Goal: Task Accomplishment & Management: Use online tool/utility

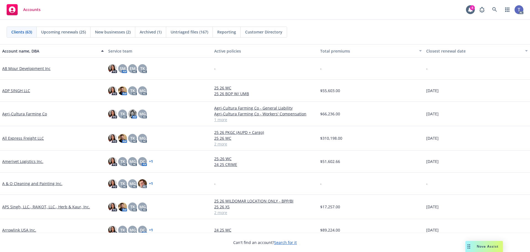
click at [330, 31] on div "Clients (63) Upcoming renewals (25) New businesses (2) Archived (1) Untriaged f…" at bounding box center [265, 32] width 517 height 11
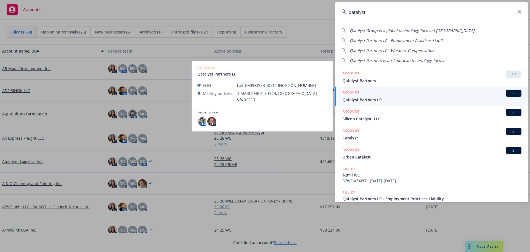
type input "qatalyst"
click at [375, 101] on span "Qatalyst Partners LP" at bounding box center [432, 100] width 179 height 6
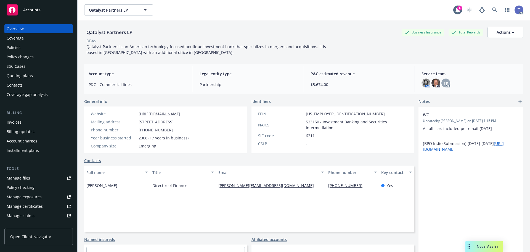
click at [233, 40] on div "DBA: -" at bounding box center [304, 41] width 440 height 6
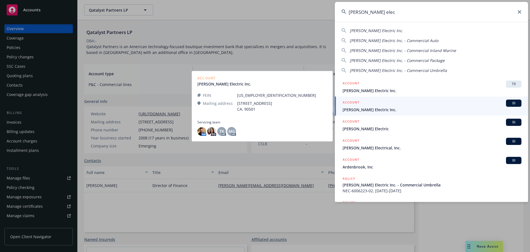
type input "[PERSON_NAME] elec"
click at [360, 109] on span "[PERSON_NAME] Electric Inc." at bounding box center [432, 110] width 179 height 6
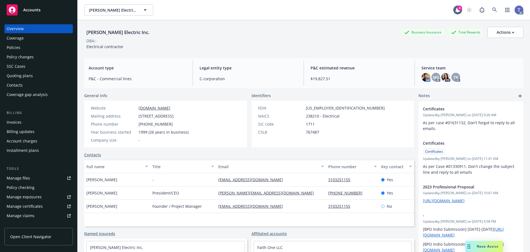
click at [263, 44] on div "Barden Electric Inc. Business Insurance Total Rewards Actions DBA: - Electrical…" at bounding box center [304, 38] width 440 height 23
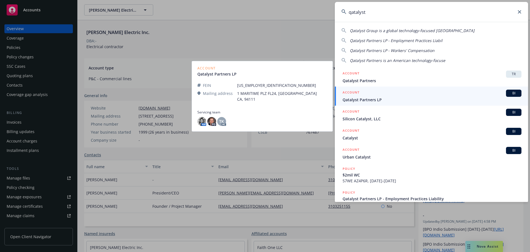
type input "qatalyst"
click at [369, 96] on div "ACCOUNT BI" at bounding box center [432, 93] width 179 height 7
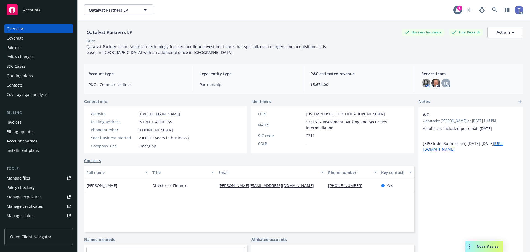
click at [21, 76] on div "Quoting plans" at bounding box center [20, 75] width 26 height 9
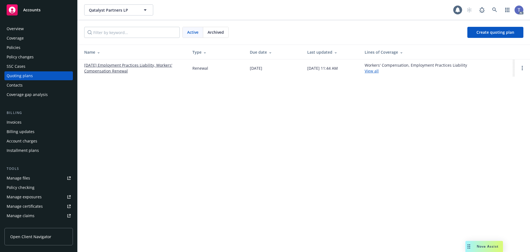
click at [212, 32] on span "Archived" at bounding box center [216, 32] width 16 height 6
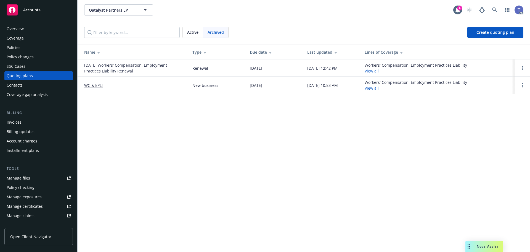
click at [105, 70] on link "01/01/25 Workers' Compensation, Employment Practices Liability Renewal" at bounding box center [133, 68] width 99 height 12
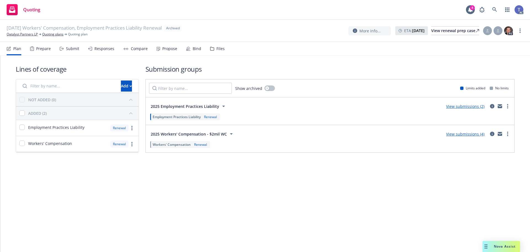
click at [60, 49] on icon at bounding box center [61, 48] width 2 height 3
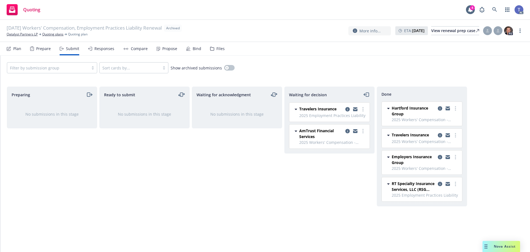
click at [99, 46] on div "Responses" at bounding box center [104, 48] width 20 height 4
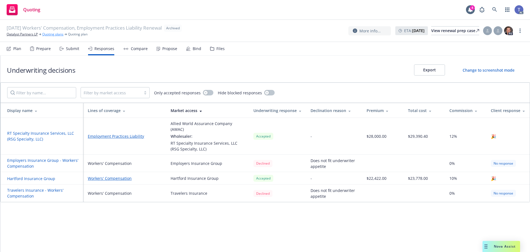
click at [52, 33] on link "Quoting plans" at bounding box center [52, 34] width 21 height 5
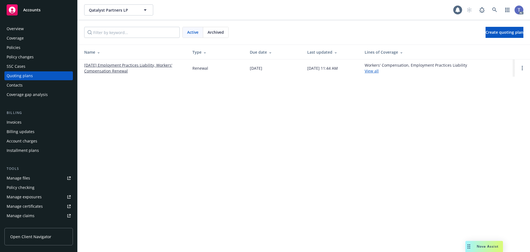
click at [96, 66] on link "[DATE] Employment Practices Liability, Workers' Compensation Renewal" at bounding box center [133, 68] width 99 height 12
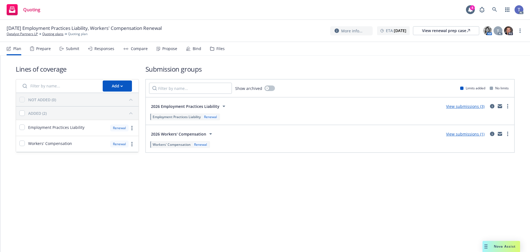
click at [74, 51] on div "Submit" at bounding box center [72, 48] width 13 height 4
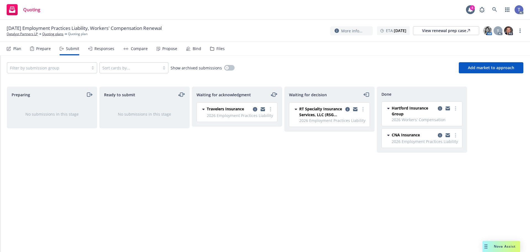
click at [106, 48] on div "Responses" at bounding box center [104, 48] width 20 height 4
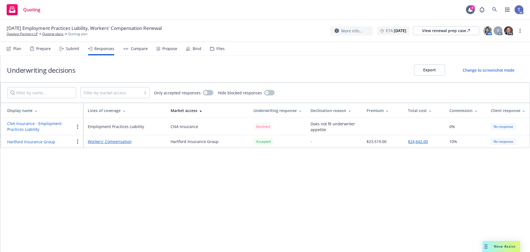
click at [173, 48] on div "Propose" at bounding box center [169, 48] width 15 height 4
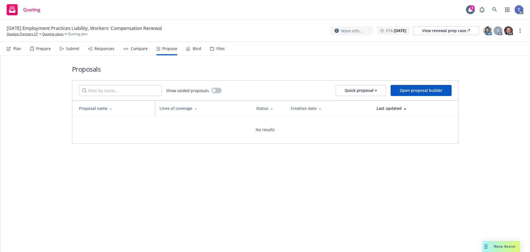
click at [217, 49] on div "Files" at bounding box center [221, 48] width 8 height 4
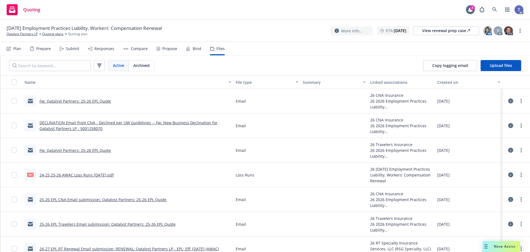
click at [96, 102] on link "Fw: Qatalyst Partners: 25-26 EPL Quote" at bounding box center [76, 100] width 72 height 5
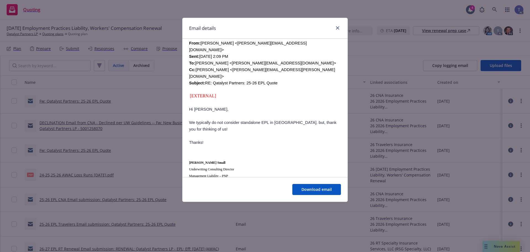
scroll to position [221, 0]
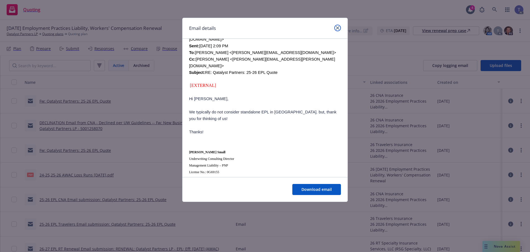
drag, startPoint x: 339, startPoint y: 27, endPoint x: 338, endPoint y: 31, distance: 4.5
click at [338, 27] on icon "close" at bounding box center [337, 27] width 3 height 3
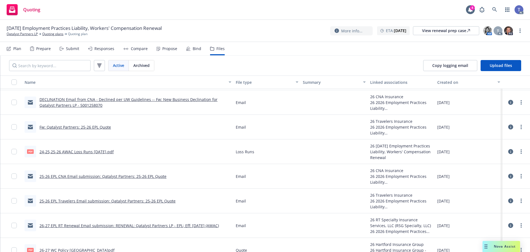
scroll to position [0, 0]
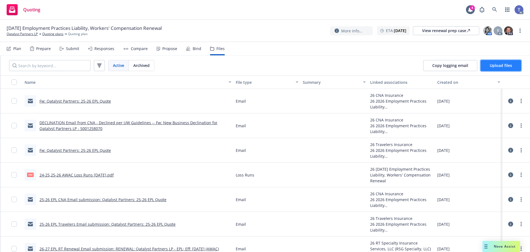
click at [500, 69] on button "Upload files" at bounding box center [501, 65] width 41 height 11
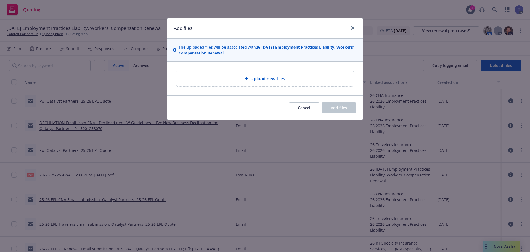
click at [217, 77] on div "Upload new files" at bounding box center [265, 78] width 169 height 7
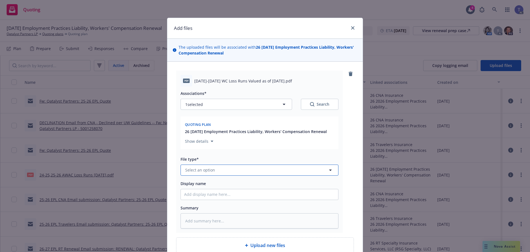
click at [240, 169] on button "Select an option" at bounding box center [260, 169] width 158 height 11
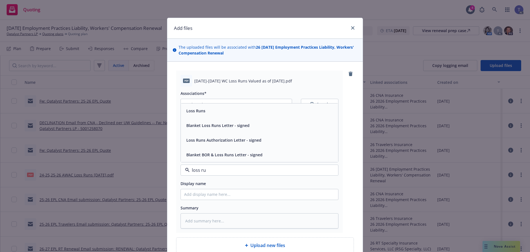
type input "loss run"
click at [217, 114] on div "Loss Runs" at bounding box center [259, 111] width 151 height 8
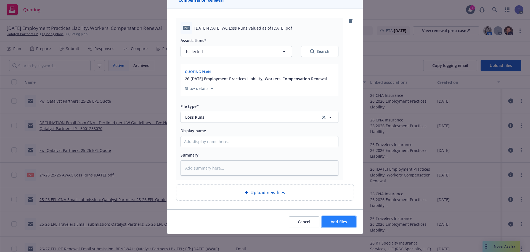
click at [342, 226] on button "Add files" at bounding box center [339, 221] width 35 height 11
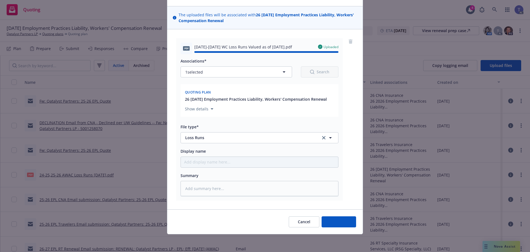
type textarea "x"
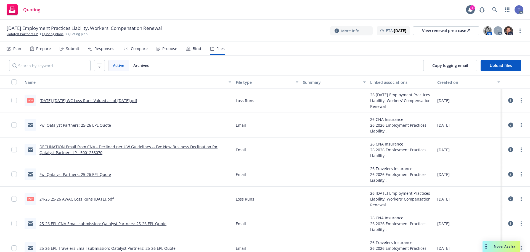
scroll to position [0, 0]
click at [82, 177] on link "Fw: Qatalyst Partners: 25-26 EPL Quote" at bounding box center [76, 174] width 72 height 5
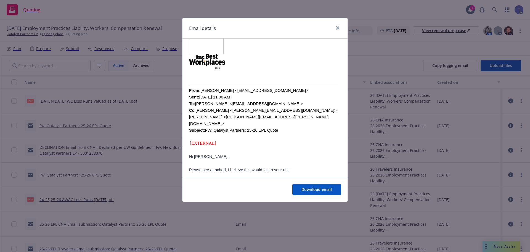
scroll to position [166, 0]
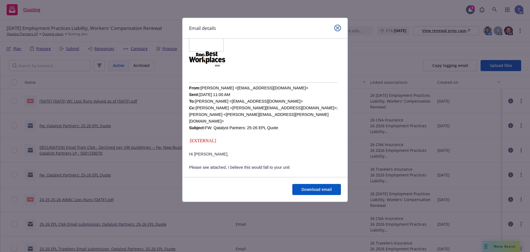
click at [341, 27] on link "close" at bounding box center [338, 28] width 7 height 7
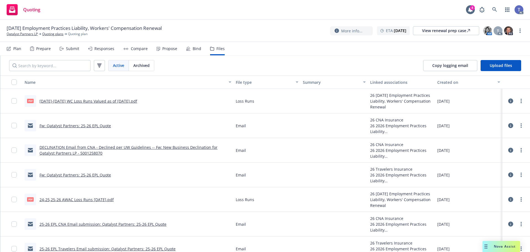
click at [110, 49] on div "Responses" at bounding box center [104, 48] width 20 height 4
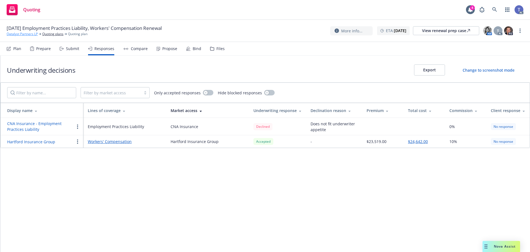
click at [27, 32] on link "Qatalyst Partners LP" at bounding box center [22, 33] width 31 height 5
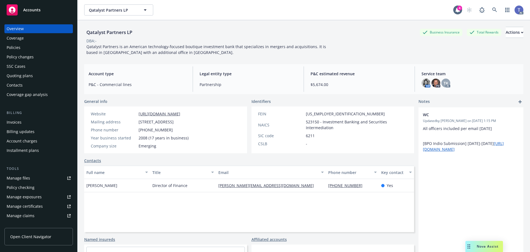
click at [11, 44] on div "Policies" at bounding box center [14, 47] width 14 height 9
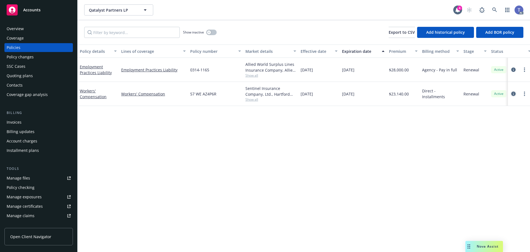
click at [515, 94] on icon "circleInformation" at bounding box center [514, 93] width 4 height 4
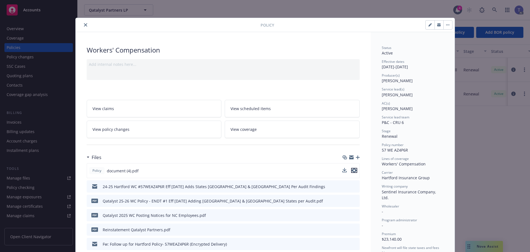
click at [354, 170] on icon "preview file" at bounding box center [354, 170] width 5 height 4
click at [141, 129] on link "View policy changes" at bounding box center [154, 128] width 135 height 17
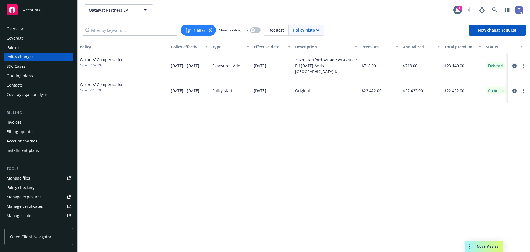
click at [517, 65] on link "circleInformation" at bounding box center [515, 65] width 7 height 7
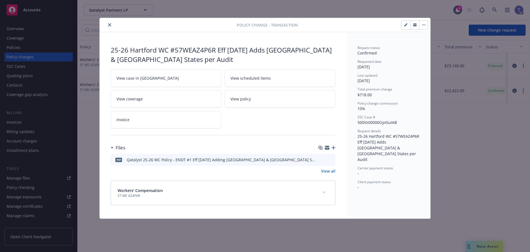
click at [330, 160] on icon "preview file" at bounding box center [330, 159] width 5 height 4
click at [110, 27] on button "close" at bounding box center [109, 25] width 7 height 7
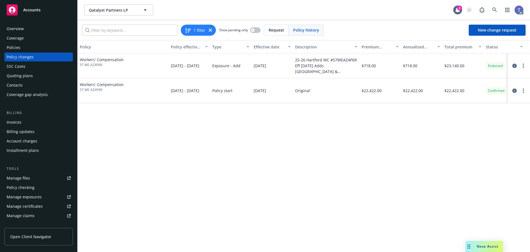
click at [31, 26] on div "Overview" at bounding box center [39, 28] width 64 height 9
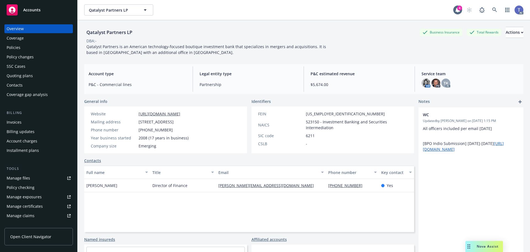
drag, startPoint x: 267, startPoint y: 7, endPoint x: 270, endPoint y: 10, distance: 4.7
click at [269, 8] on div "Qatalyst Partners LP Qatalyst Partners LP" at bounding box center [268, 9] width 369 height 11
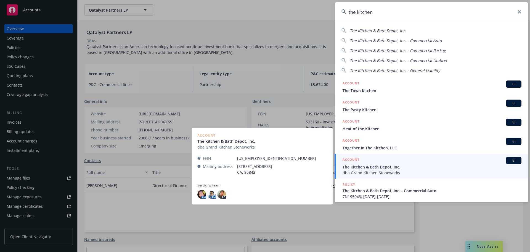
type input "the kitchen"
click at [385, 167] on span "The Kitchen & Bath Depot, Inc." at bounding box center [432, 167] width 179 height 6
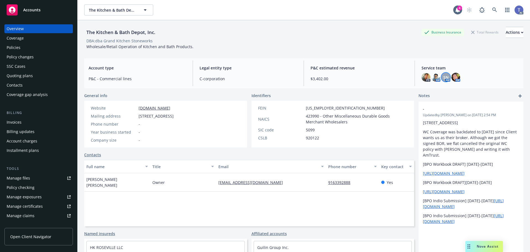
click at [444, 78] on span "SN" at bounding box center [446, 77] width 5 height 6
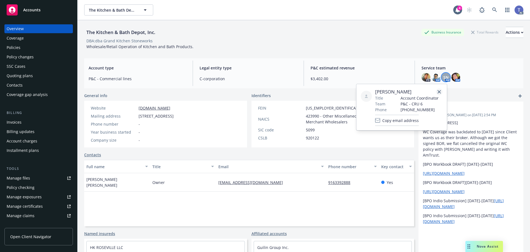
click at [438, 92] on icon "close" at bounding box center [439, 91] width 3 height 3
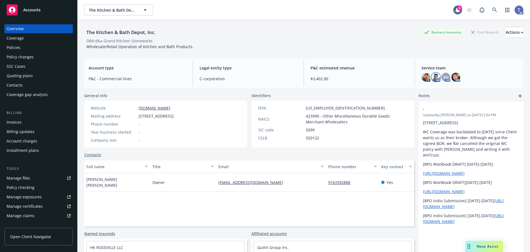
click at [434, 79] on img at bounding box center [436, 77] width 9 height 9
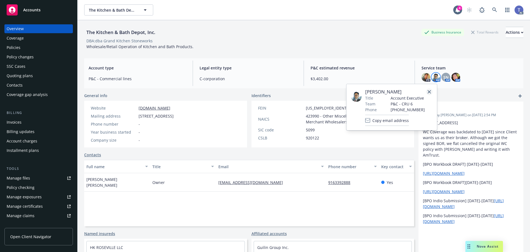
click at [431, 91] on icon "close" at bounding box center [429, 91] width 3 height 3
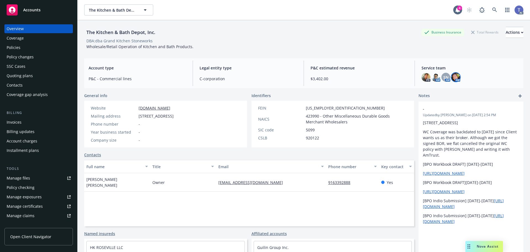
click at [454, 79] on img at bounding box center [456, 77] width 9 height 9
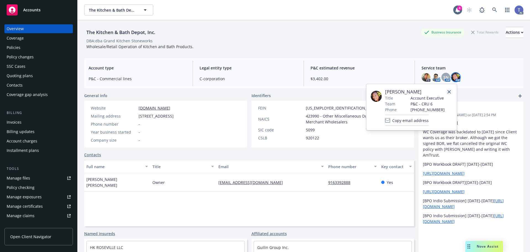
click at [449, 94] on link "close" at bounding box center [449, 91] width 7 height 7
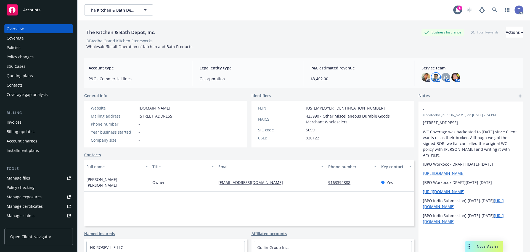
click at [435, 78] on img at bounding box center [436, 77] width 9 height 9
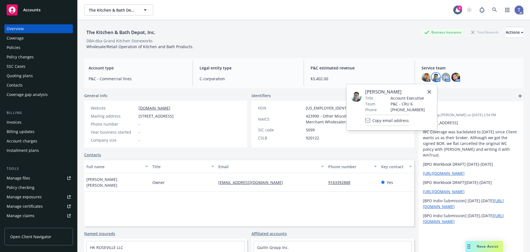
click at [432, 90] on link "close" at bounding box center [429, 91] width 7 height 7
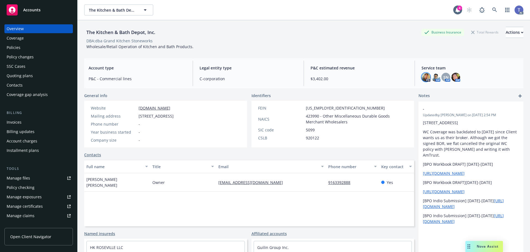
click at [425, 79] on img at bounding box center [426, 77] width 9 height 9
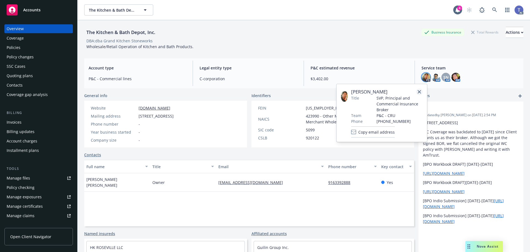
click at [421, 91] on icon "close" at bounding box center [419, 91] width 3 height 3
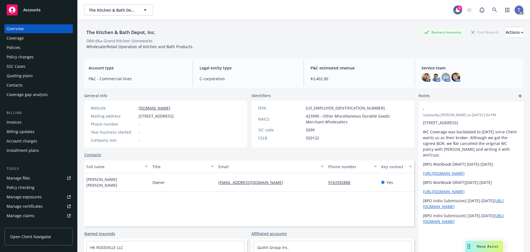
click at [31, 41] on div "Coverage" at bounding box center [39, 38] width 64 height 9
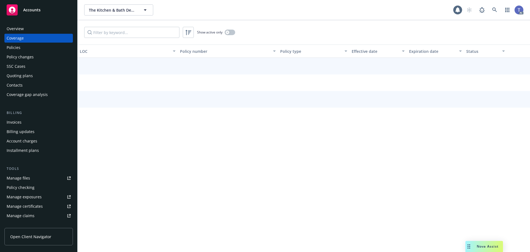
click at [29, 48] on div "Policies" at bounding box center [39, 47] width 64 height 9
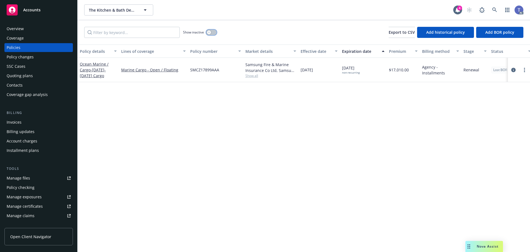
click at [209, 31] on div "button" at bounding box center [209, 32] width 4 height 4
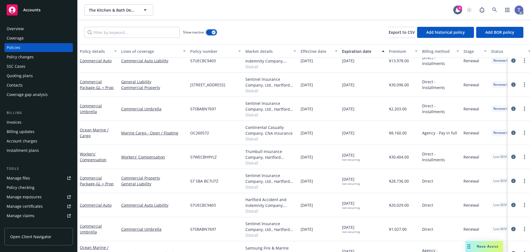
scroll to position [513, 0]
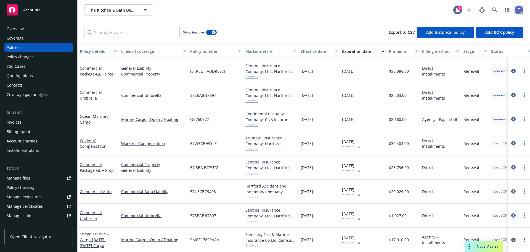
click at [255, 19] on div "The Kitchen & Bath Depot, Inc. The Kitchen & Bath Depot, Inc. 4 AC" at bounding box center [304, 10] width 453 height 20
click at [241, 22] on div "Show inactive Export to CSV Add historical policy Add BOR policy" at bounding box center [304, 32] width 453 height 24
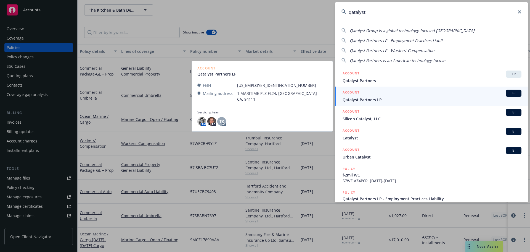
type input "qatalyst"
click at [370, 101] on span "Qatalyst Partners LP" at bounding box center [432, 100] width 179 height 6
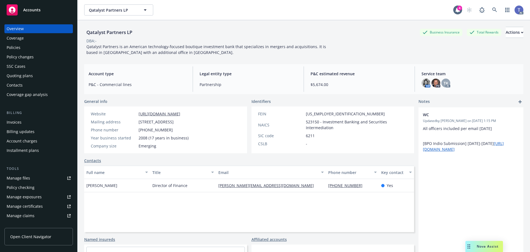
click at [7, 47] on div "Policies" at bounding box center [14, 47] width 14 height 9
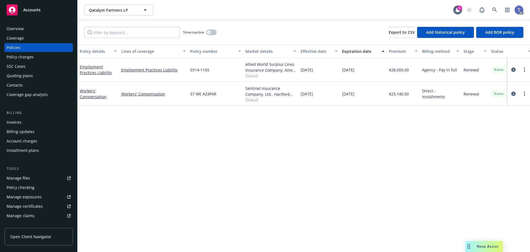
click at [42, 76] on div "Quoting plans" at bounding box center [39, 75] width 64 height 9
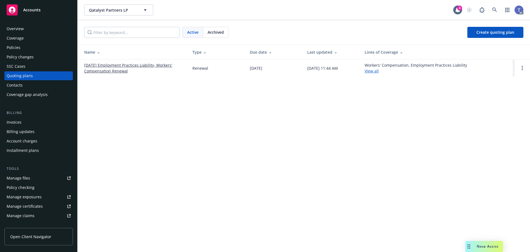
click at [137, 65] on link "01/01/26 Employment Practices Liability, Workers' Compensation Renewal" at bounding box center [133, 68] width 99 height 12
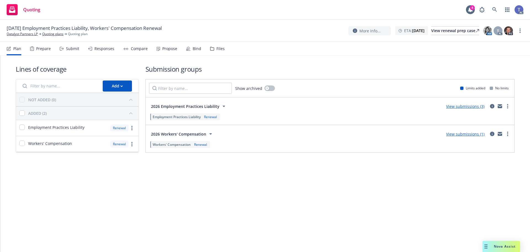
click at [220, 51] on div "Files" at bounding box center [221, 48] width 8 height 4
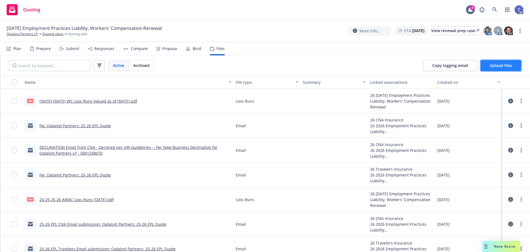
click at [498, 63] on span "Upload files" at bounding box center [501, 65] width 22 height 5
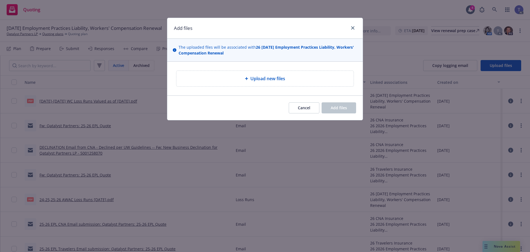
click at [263, 78] on span "Upload new files" at bounding box center [268, 78] width 35 height 7
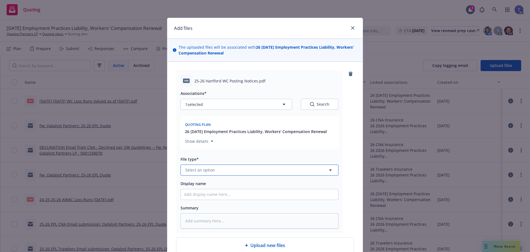
click at [224, 168] on button "Select an option" at bounding box center [260, 169] width 158 height 11
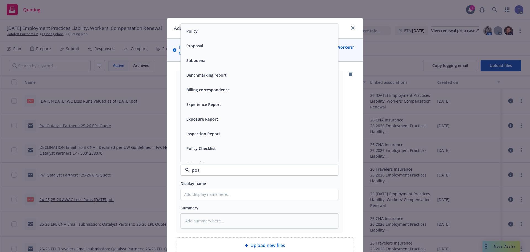
type input "post"
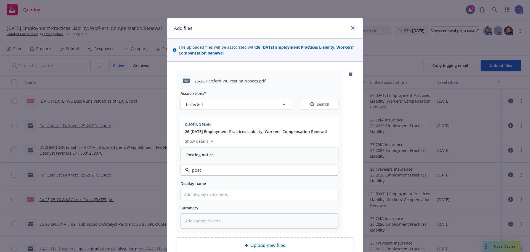
click at [237, 157] on div "Posting notice" at bounding box center [259, 155] width 151 height 8
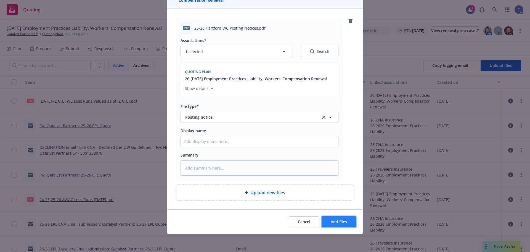
click at [334, 224] on button "Add files" at bounding box center [339, 221] width 35 height 11
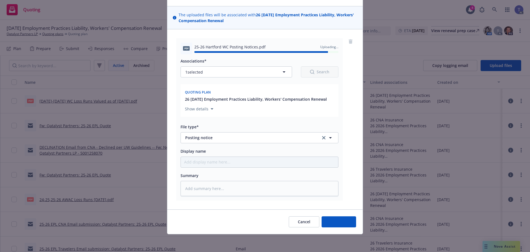
type textarea "x"
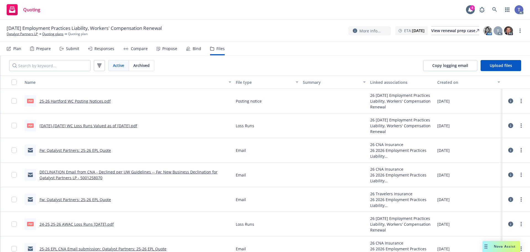
click at [225, 17] on div "Quoting 4 AC" at bounding box center [265, 10] width 530 height 20
click at [246, 53] on nav "Plan Prepare Submit Responses Compare Propose Bind Files" at bounding box center [265, 48] width 517 height 13
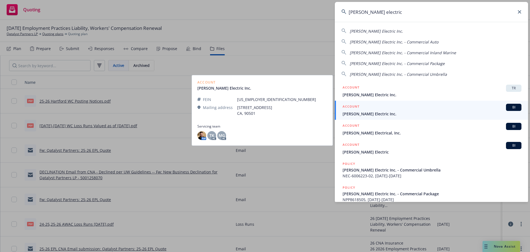
type input "barden electric"
click at [377, 112] on span "[PERSON_NAME] Electric Inc." at bounding box center [432, 114] width 179 height 6
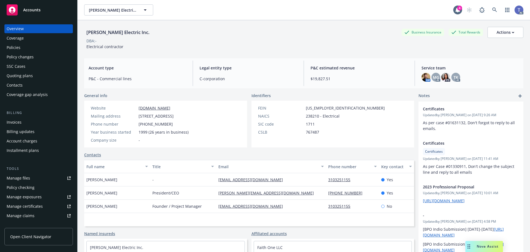
click at [18, 48] on div "Policies" at bounding box center [14, 47] width 14 height 9
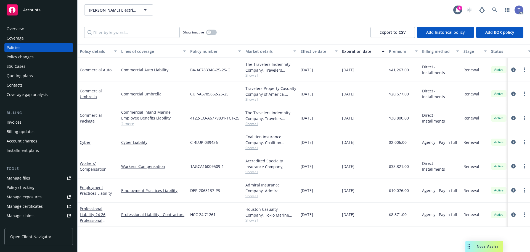
click at [25, 79] on div "Quoting plans" at bounding box center [20, 75] width 26 height 9
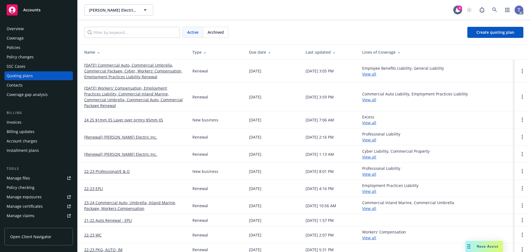
click at [143, 71] on link "[DATE] Commercial Auto, Commercial Umbrella, Commercial Package, Cyber, Workers…" at bounding box center [133, 70] width 99 height 17
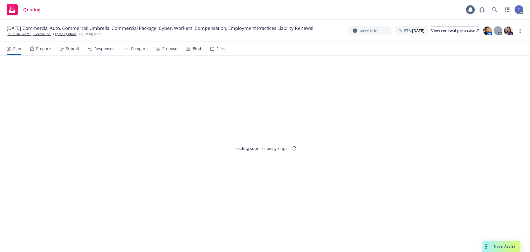
click at [220, 48] on div "Files" at bounding box center [221, 48] width 8 height 4
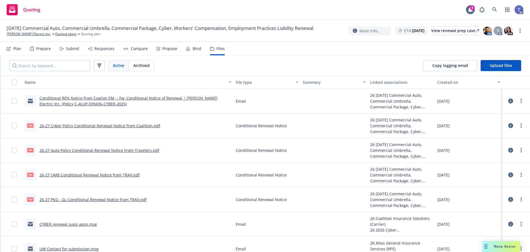
click at [112, 199] on link "26-27 PKG - GL Conditional Renewal Notice from TRAV.pdf" at bounding box center [93, 199] width 107 height 5
click at [138, 10] on div "Quoting 4 AC" at bounding box center [265, 10] width 530 height 20
